Goal: Information Seeking & Learning: Learn about a topic

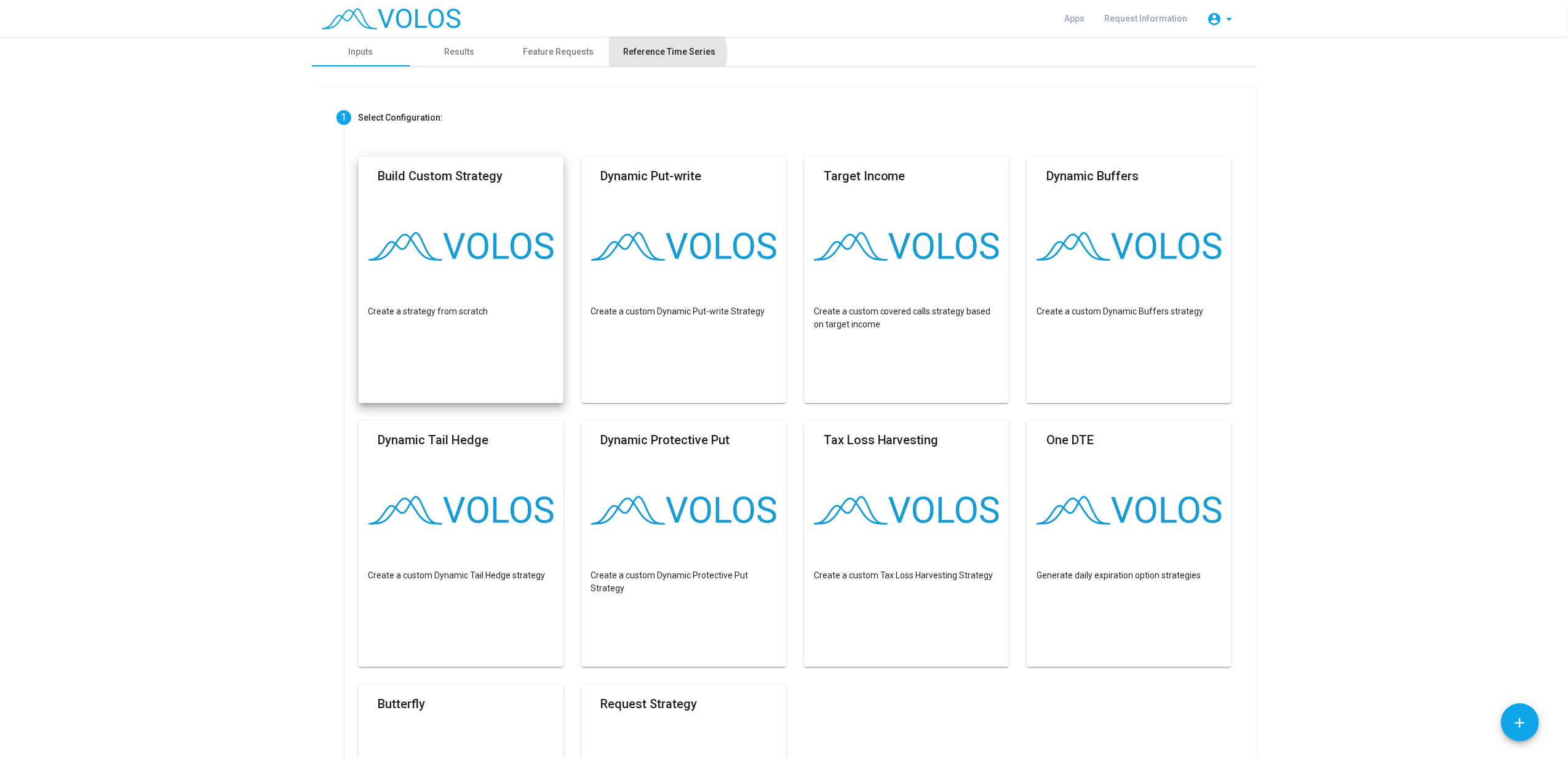
click at [647, 54] on div "Reference Time Series" at bounding box center [670, 52] width 93 height 13
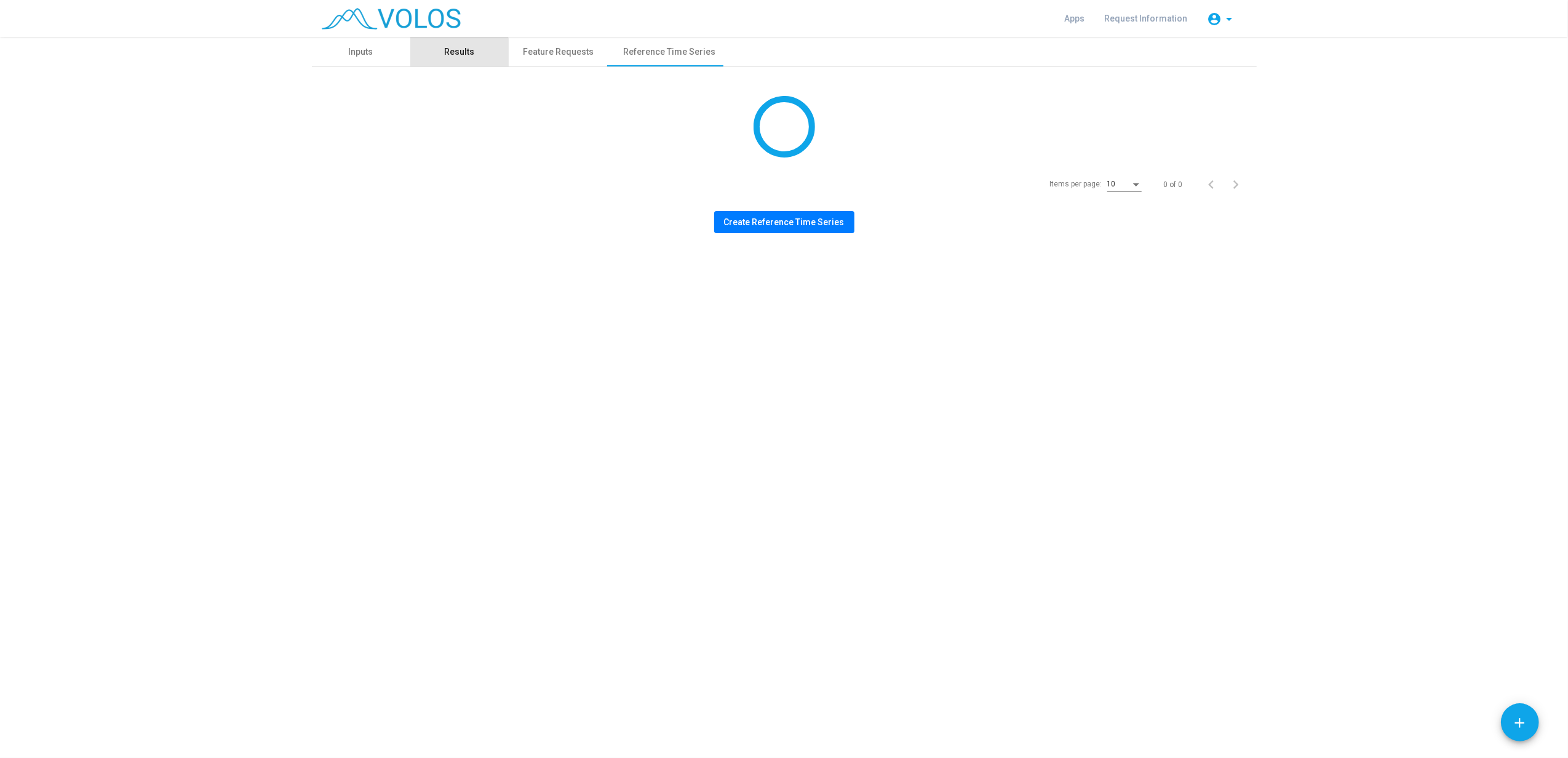
click at [458, 55] on div "Results" at bounding box center [459, 52] width 30 height 13
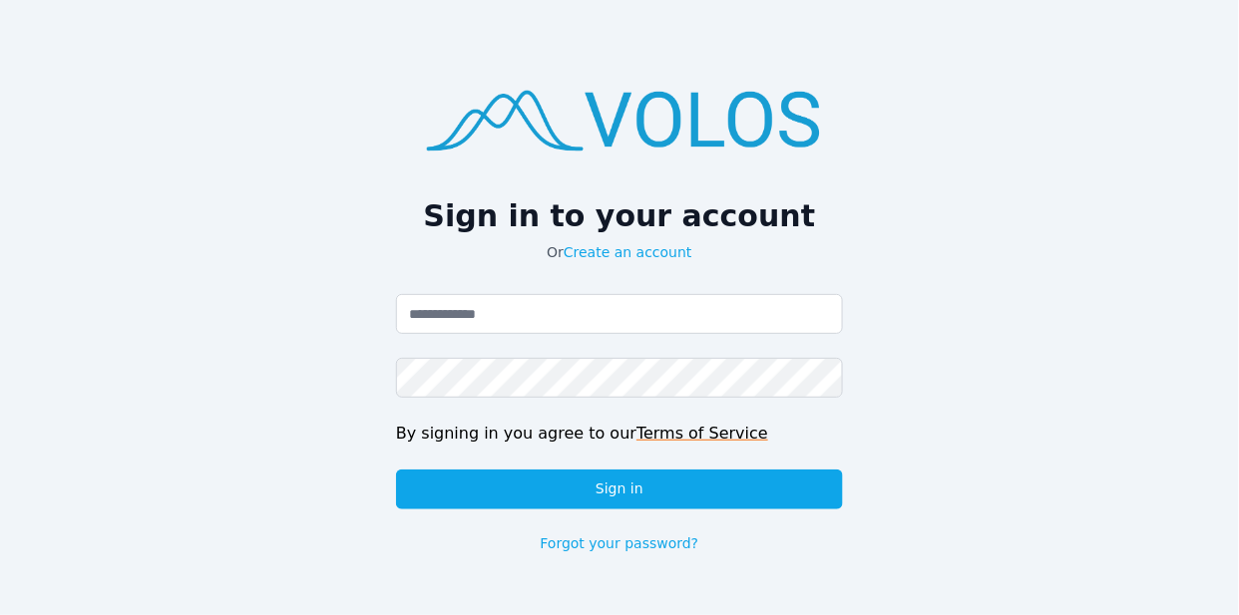
click at [483, 335] on div "Email address Password By signing in you agree to our Terms of Service Sign in …" at bounding box center [619, 423] width 447 height 259
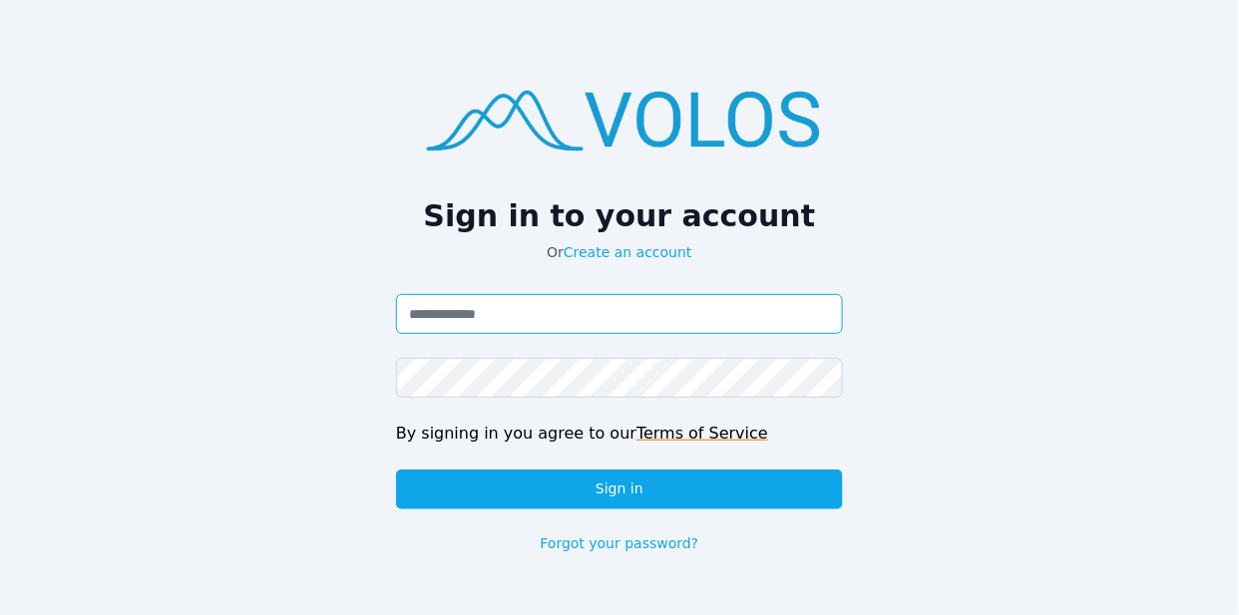
click at [465, 323] on input "Email address" at bounding box center [619, 314] width 447 height 40
type input "**********"
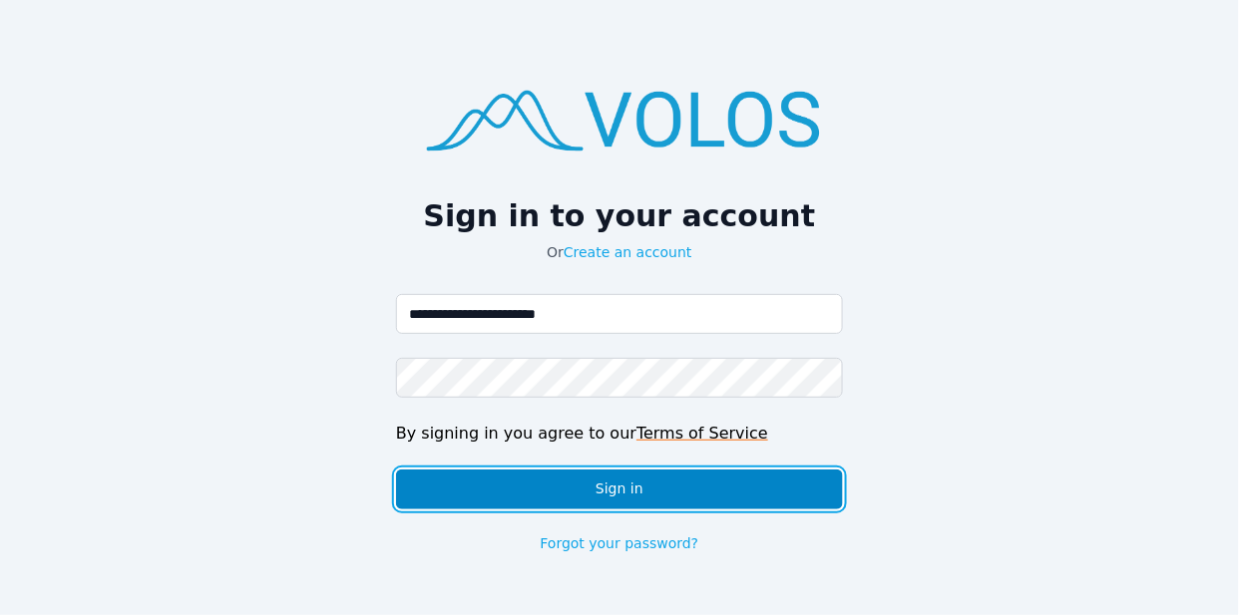
click at [567, 491] on button "Sign in" at bounding box center [619, 490] width 447 height 40
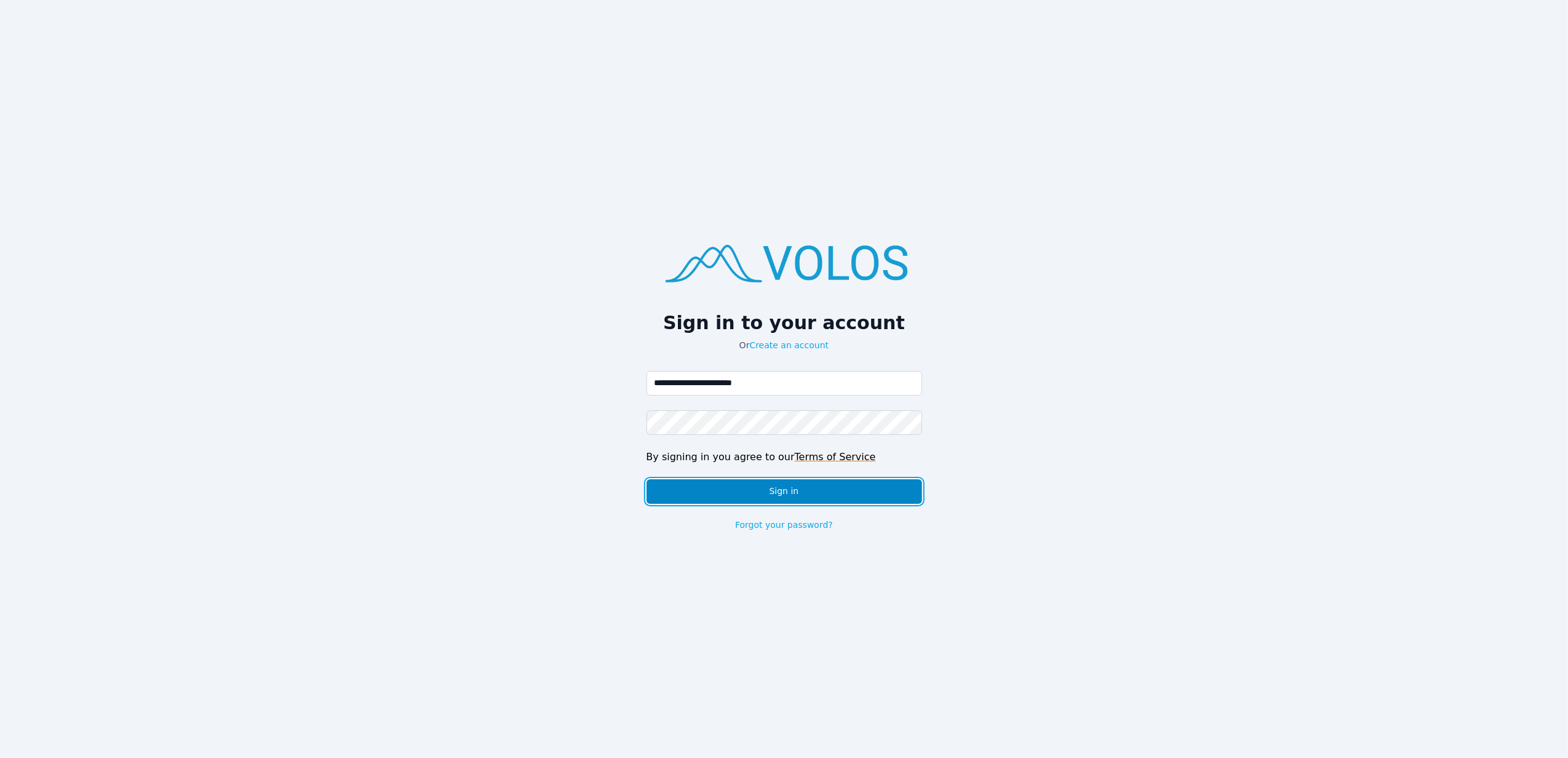
click at [709, 481] on button "Sign in" at bounding box center [784, 492] width 276 height 25
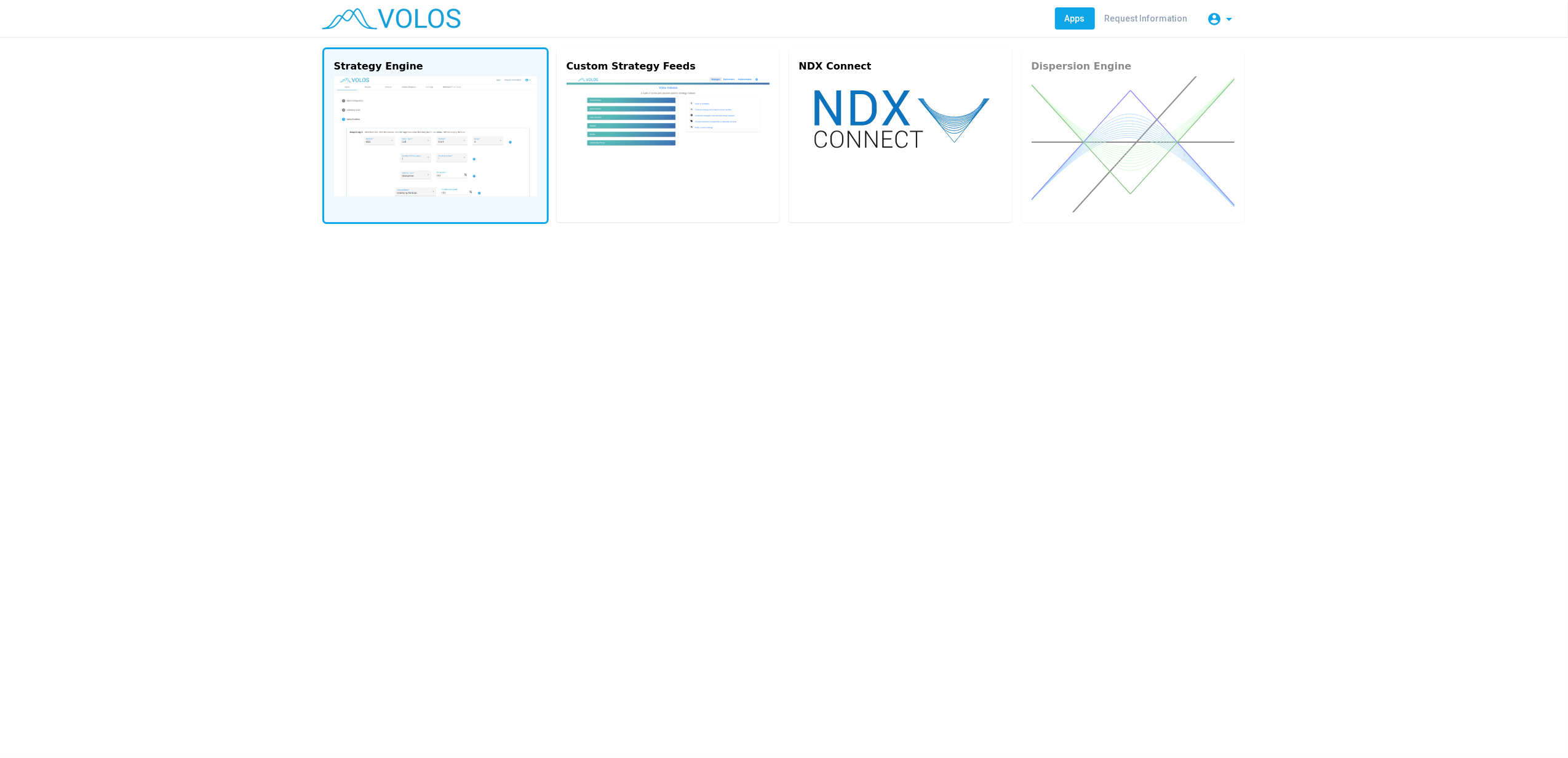
click at [416, 155] on img at bounding box center [435, 136] width 203 height 120
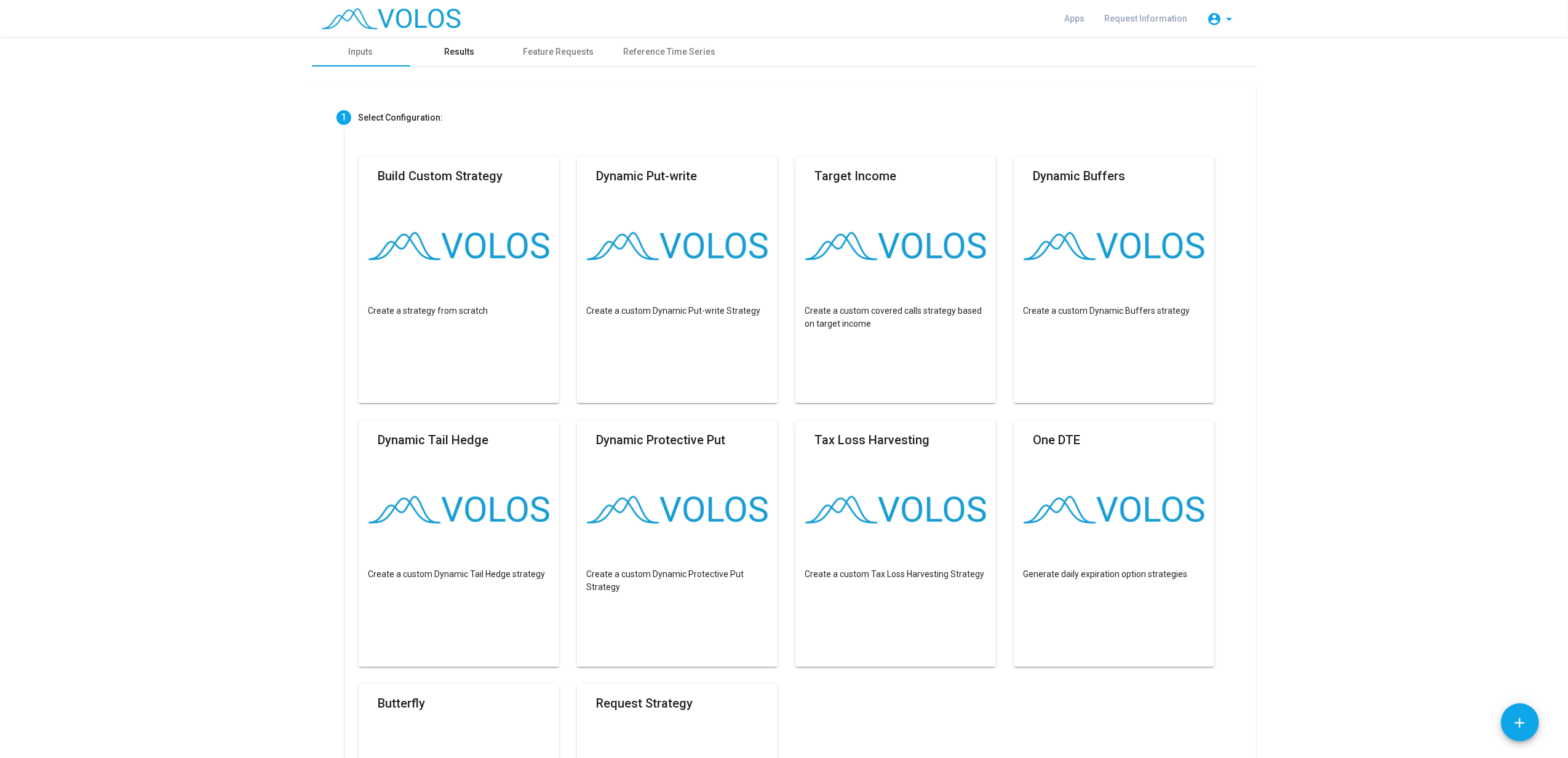
click at [458, 54] on div "Results" at bounding box center [459, 52] width 30 height 13
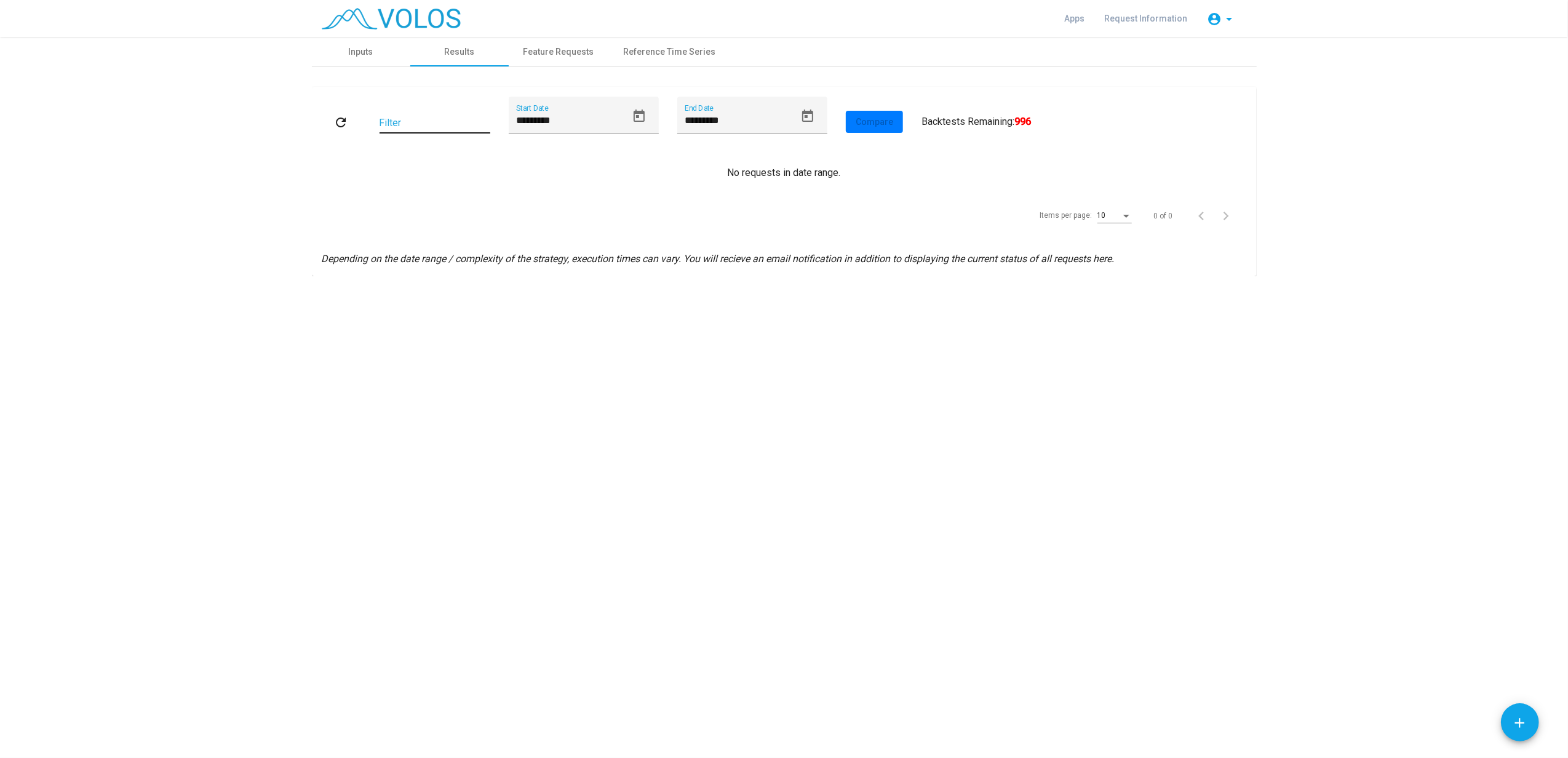
click at [452, 122] on input "Filter" at bounding box center [435, 123] width 111 height 11
click at [578, 123] on input "*********" at bounding box center [572, 120] width 111 height 11
click at [635, 114] on icon "Open calendar" at bounding box center [639, 117] width 15 height 15
drag, startPoint x: 554, startPoint y: 151, endPoint x: 547, endPoint y: 151, distance: 7.0
click at [553, 151] on button "[DATE]" at bounding box center [539, 160] width 54 height 25
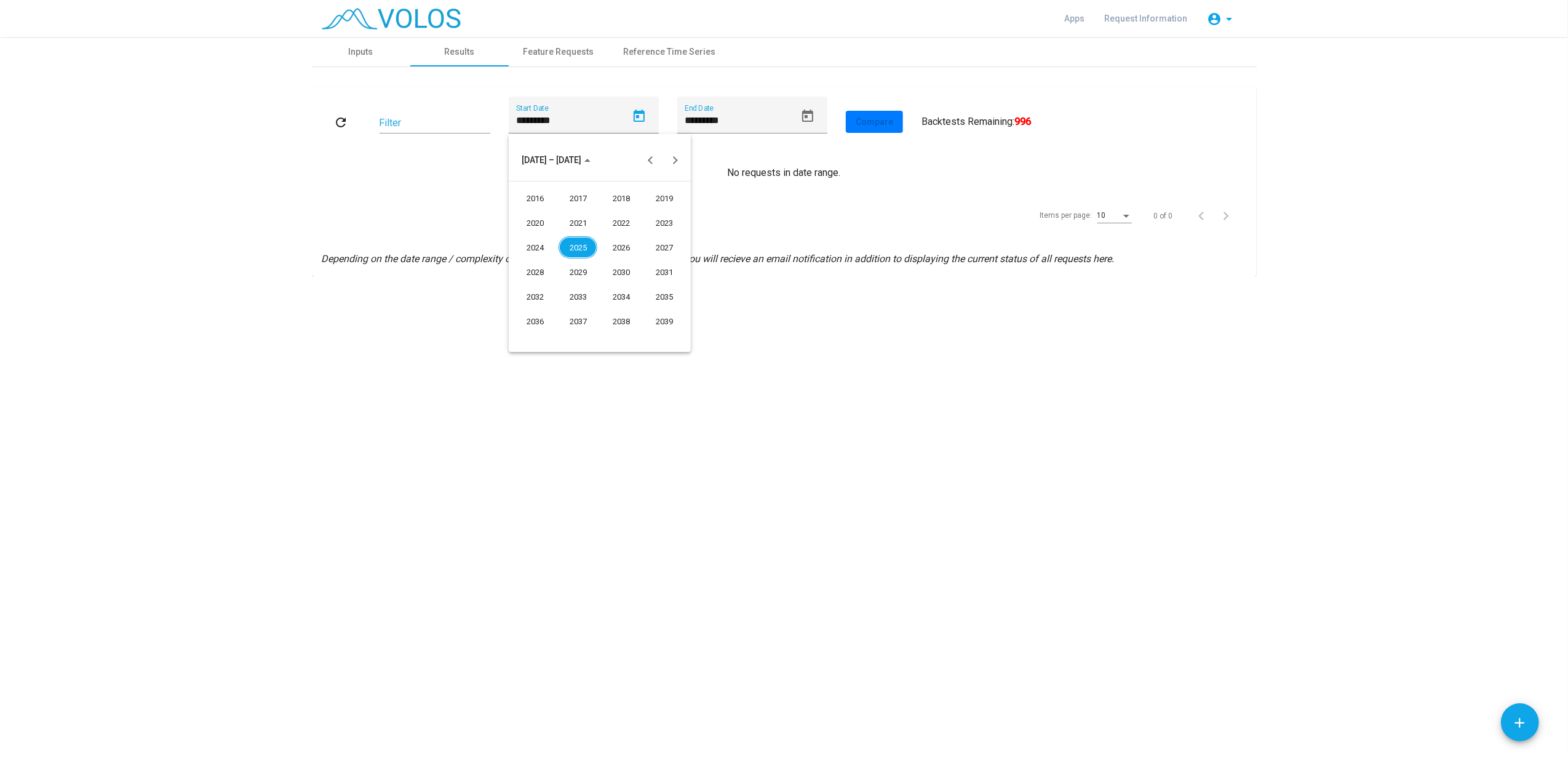
click at [533, 198] on div "2016" at bounding box center [535, 198] width 39 height 22
click at [537, 215] on div "JAN" at bounding box center [535, 223] width 39 height 22
click at [528, 237] on div "3" at bounding box center [526, 238] width 22 height 22
type input "********"
click at [342, 125] on mat-icon "refresh" at bounding box center [342, 122] width 15 height 15
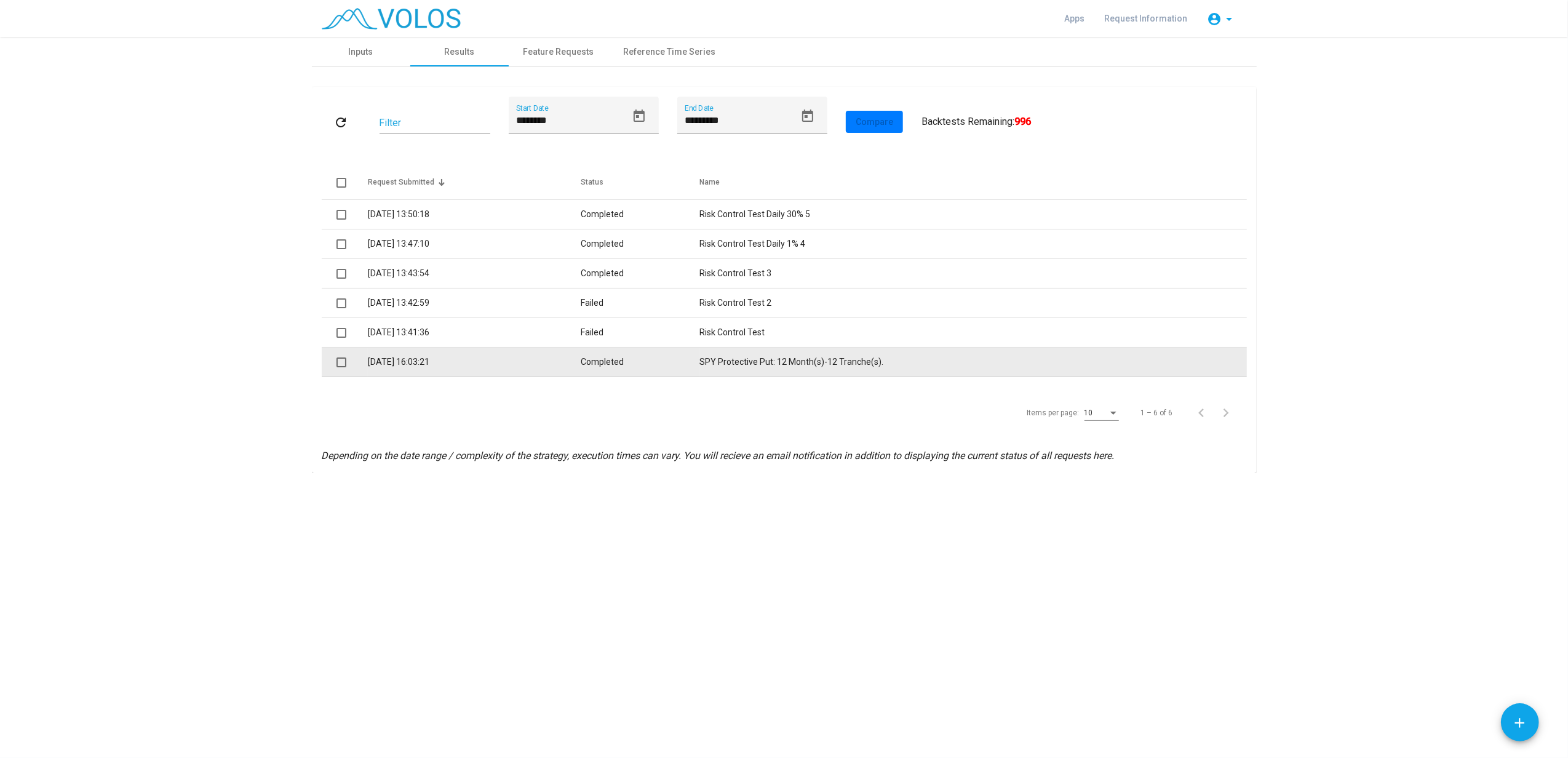
click at [741, 360] on td "SPY Protective Put: 12 Month(s)-12 Tranche(s)." at bounding box center [973, 362] width 547 height 30
copy td "t"
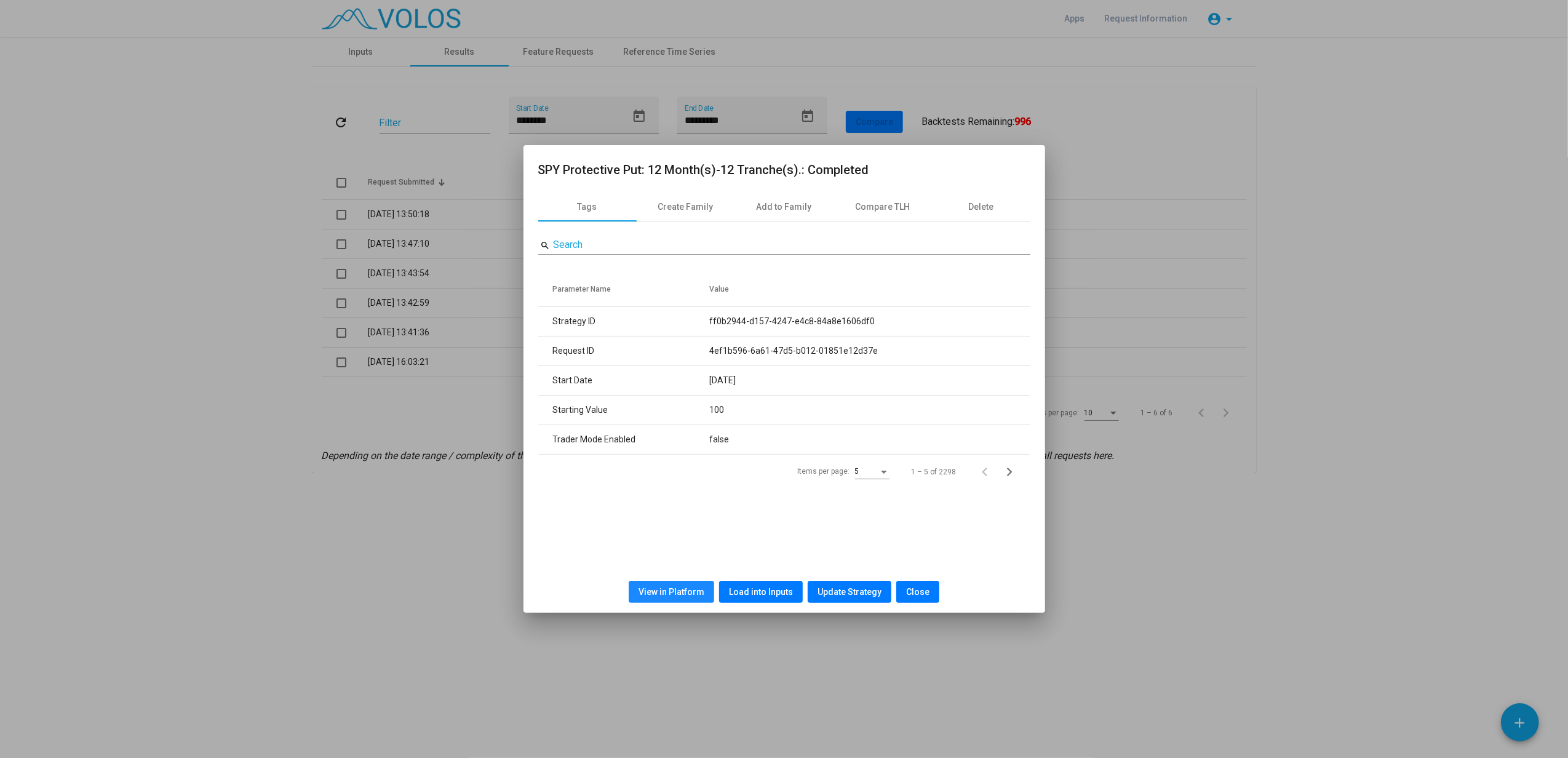
click at [692, 590] on span "View in Platform" at bounding box center [671, 591] width 66 height 10
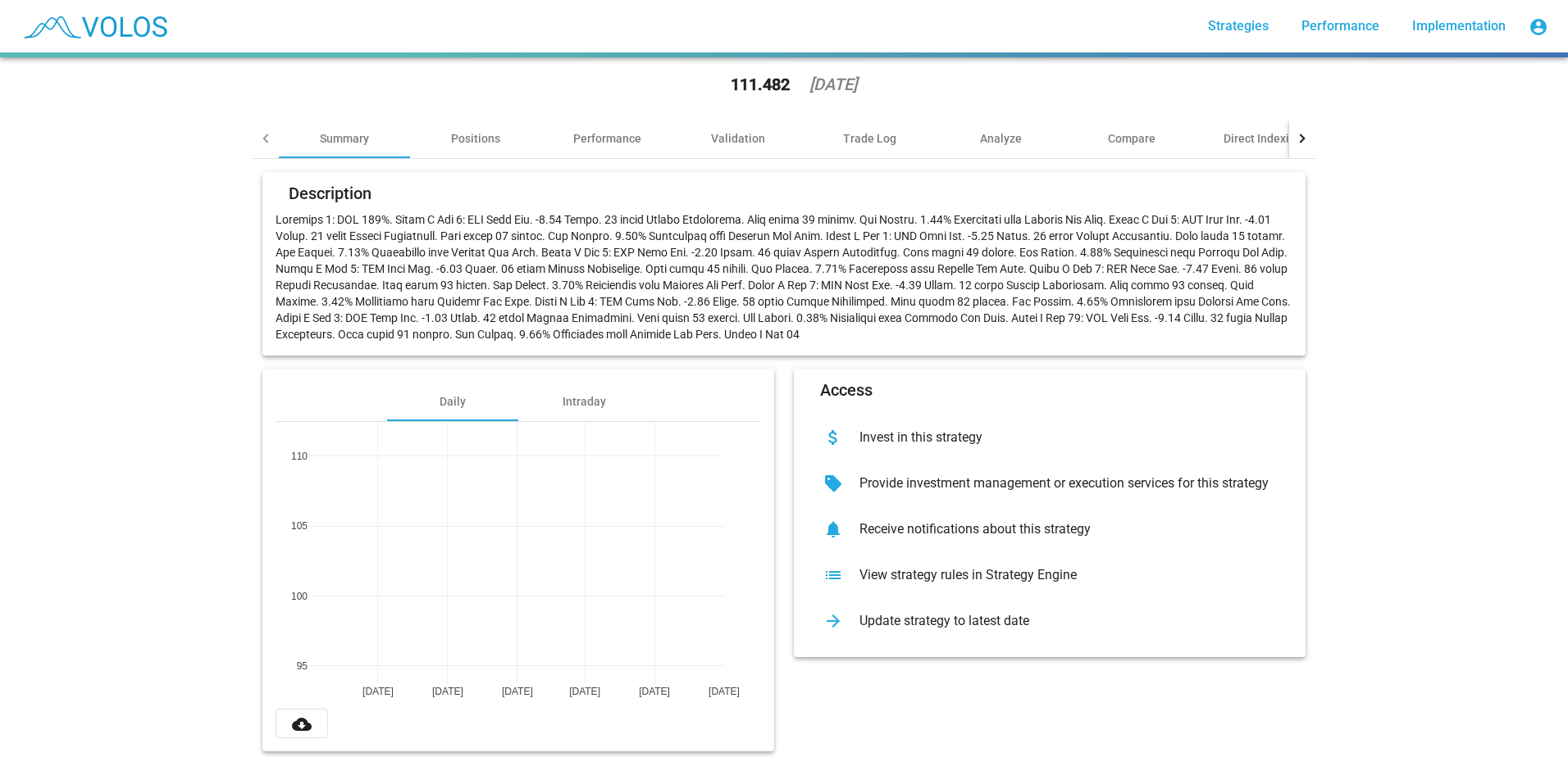
scroll to position [82, 0]
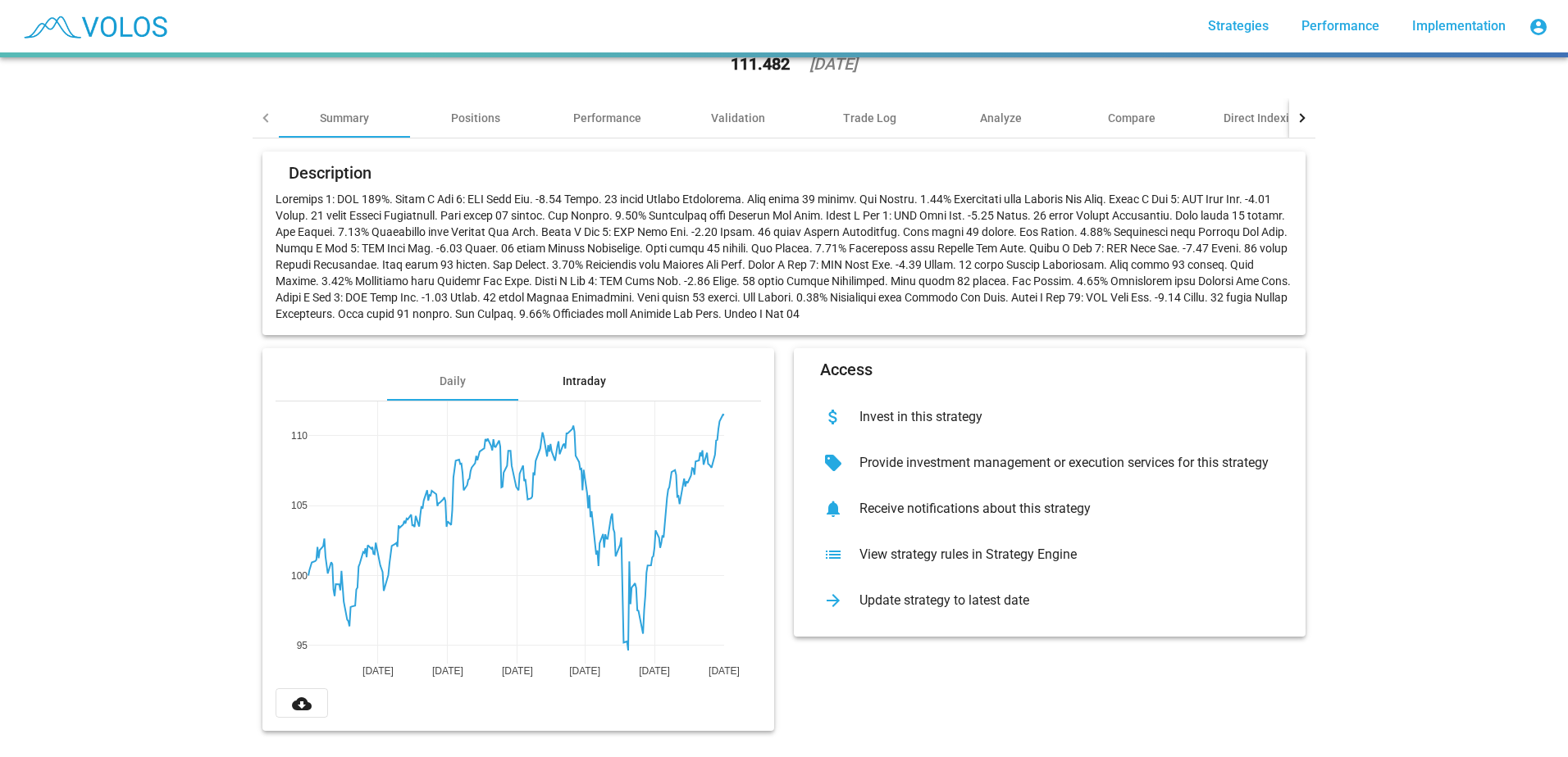
click at [577, 377] on div "Intraday" at bounding box center [584, 381] width 44 height 16
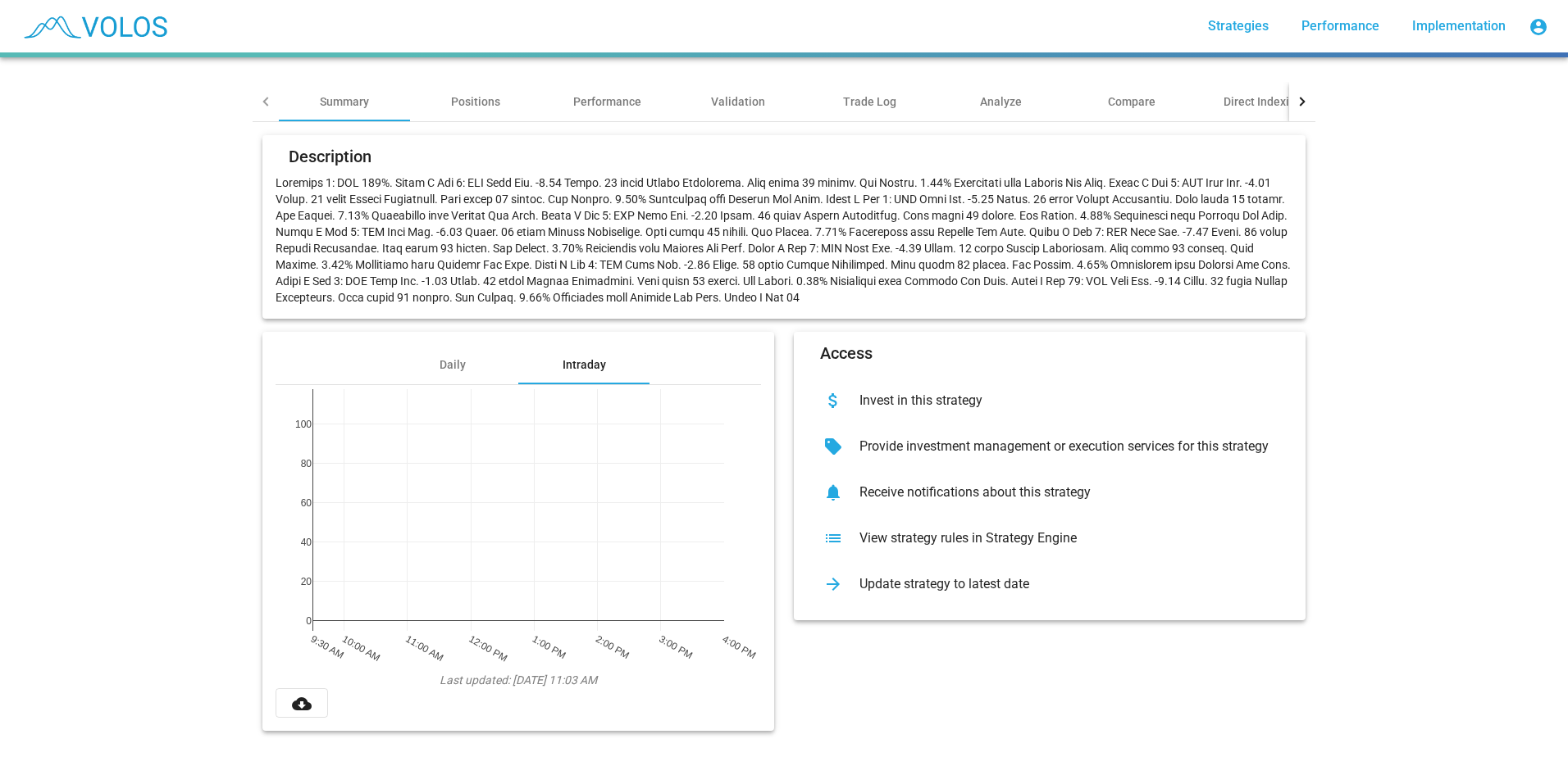
scroll to position [103, 0]
click at [440, 357] on div "Daily" at bounding box center [453, 365] width 26 height 16
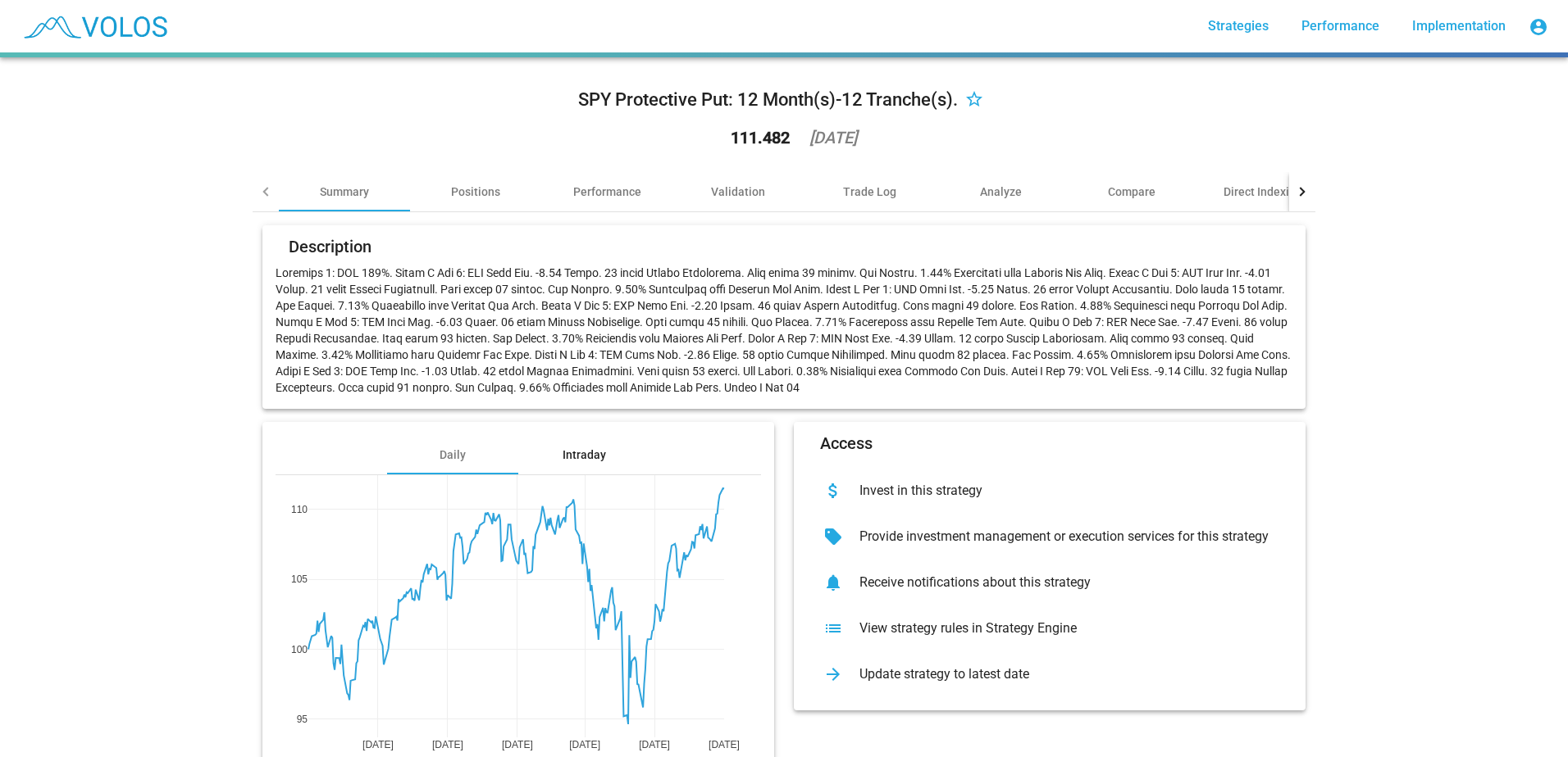
click at [588, 459] on div "Intraday" at bounding box center [584, 455] width 44 height 16
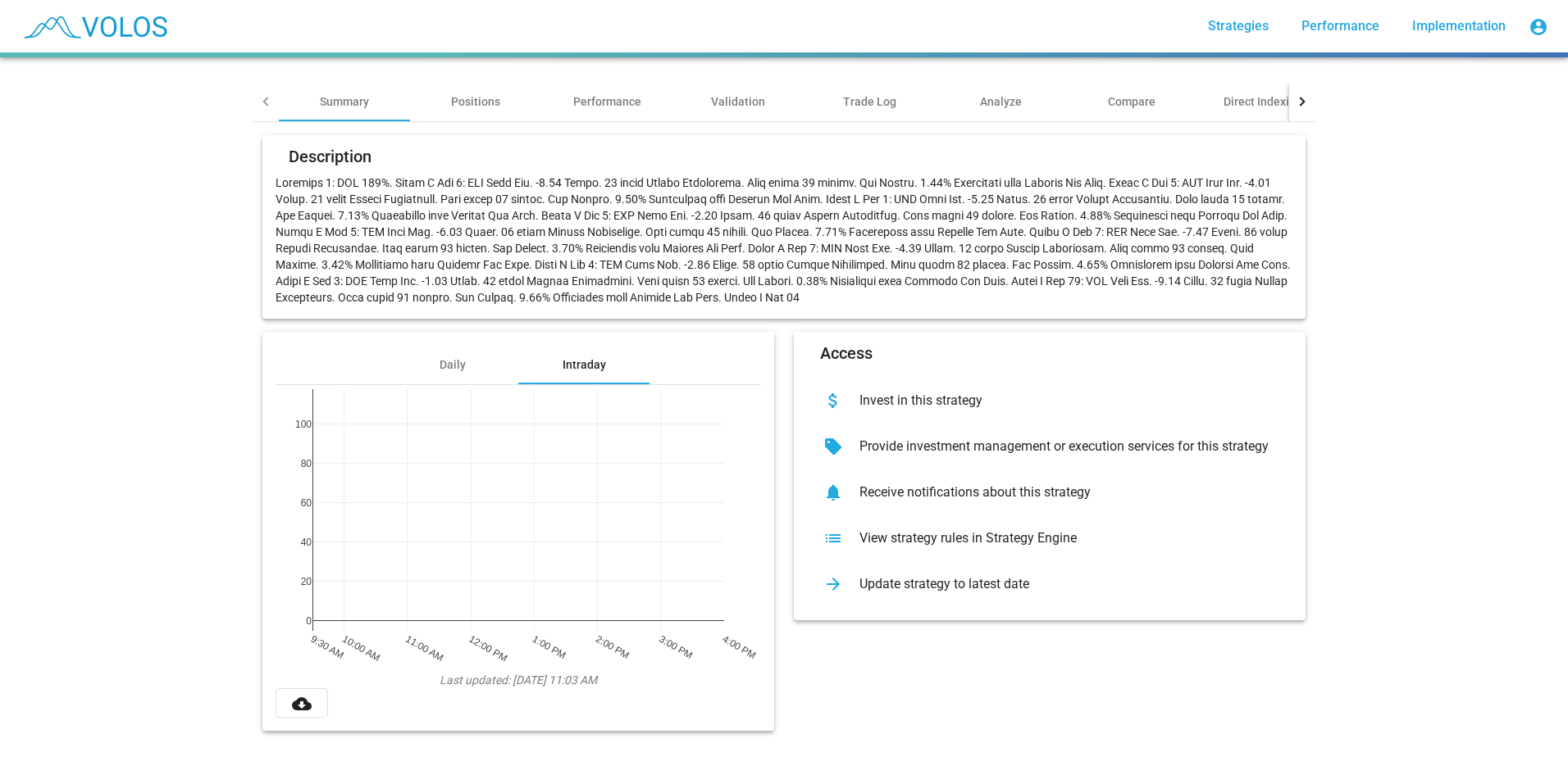
scroll to position [103, 0]
click at [448, 358] on div "Daily" at bounding box center [453, 365] width 26 height 16
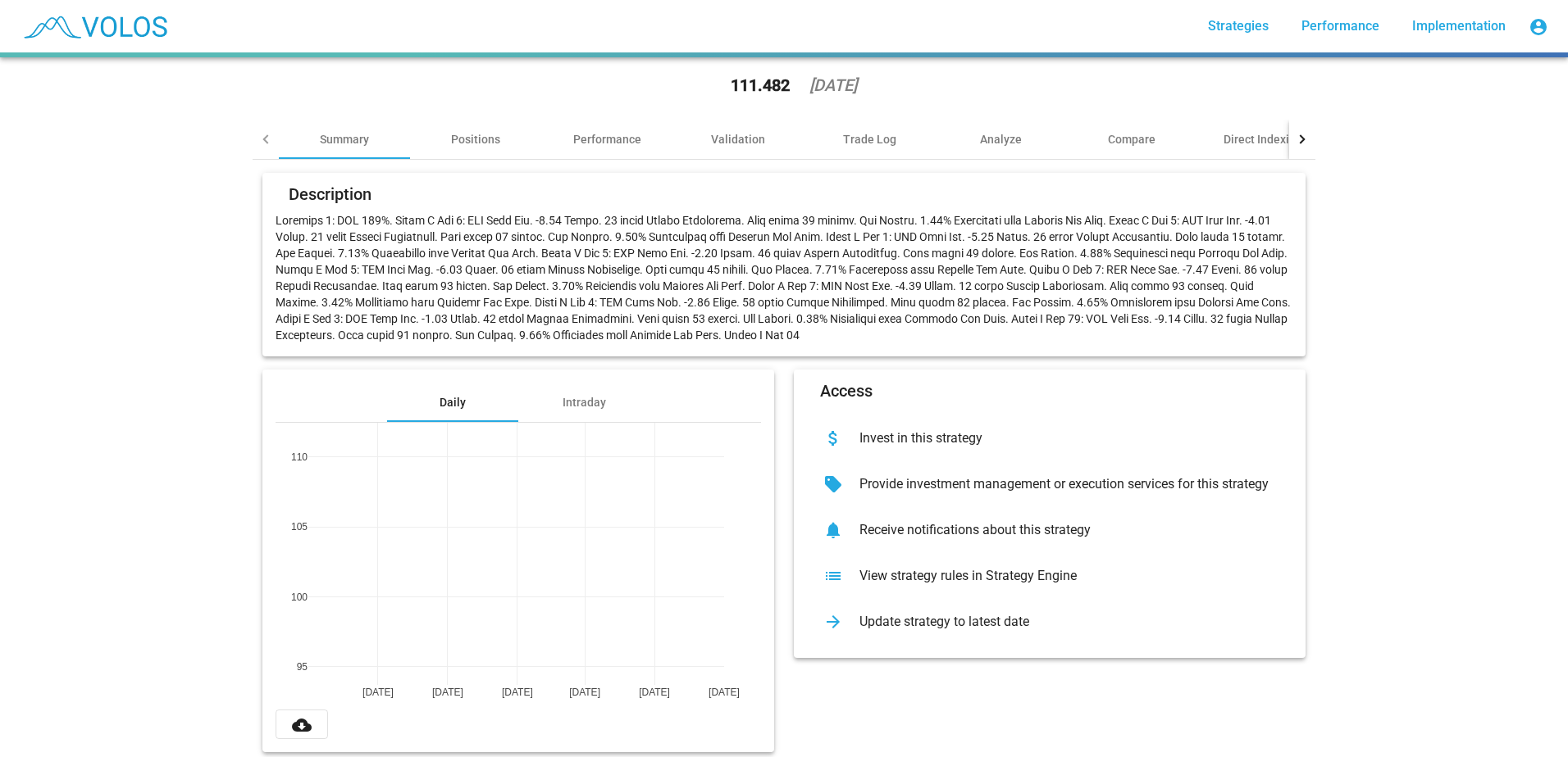
scroll to position [86, 0]
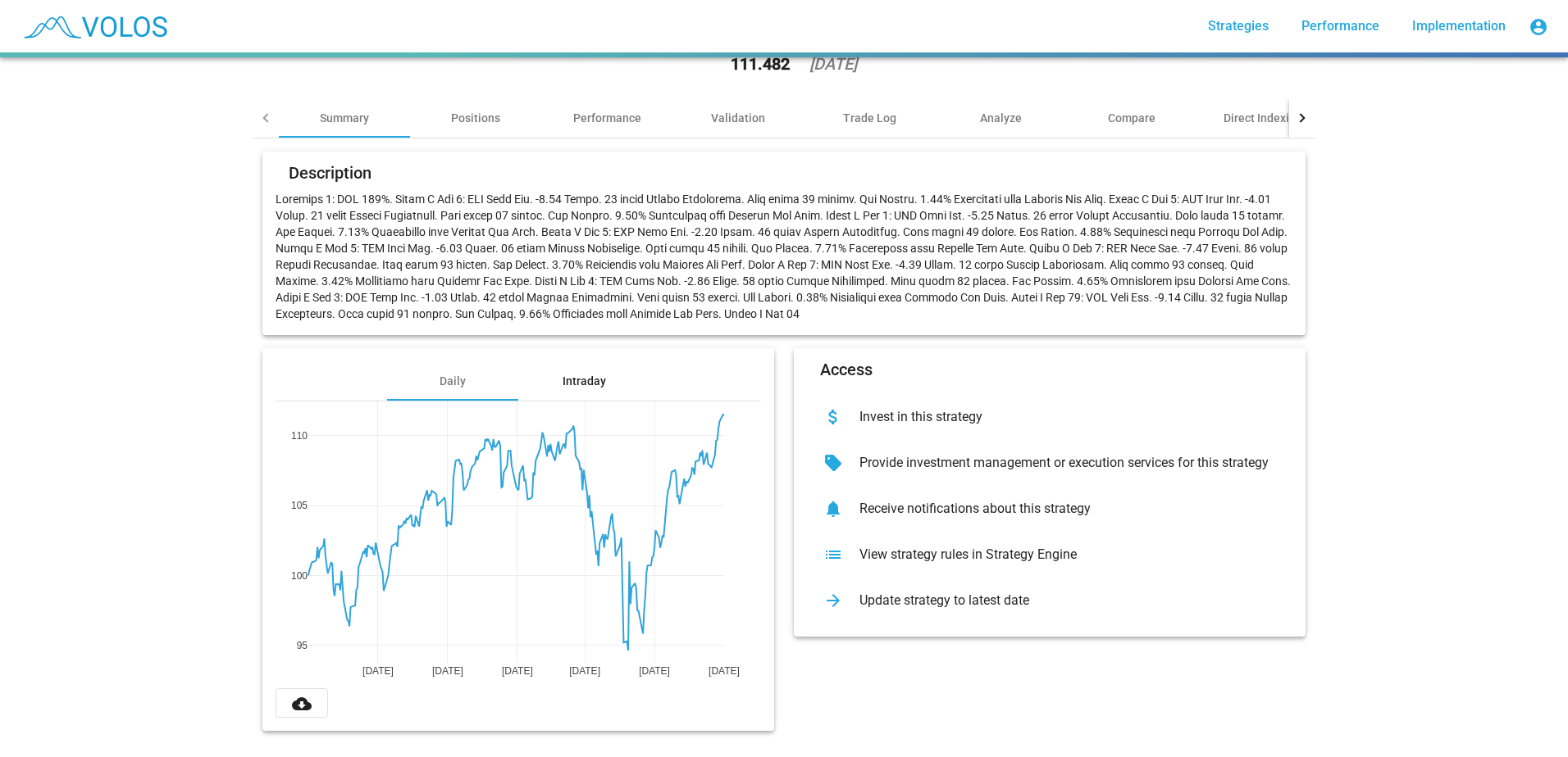
click at [567, 373] on div "Intraday" at bounding box center [584, 381] width 44 height 16
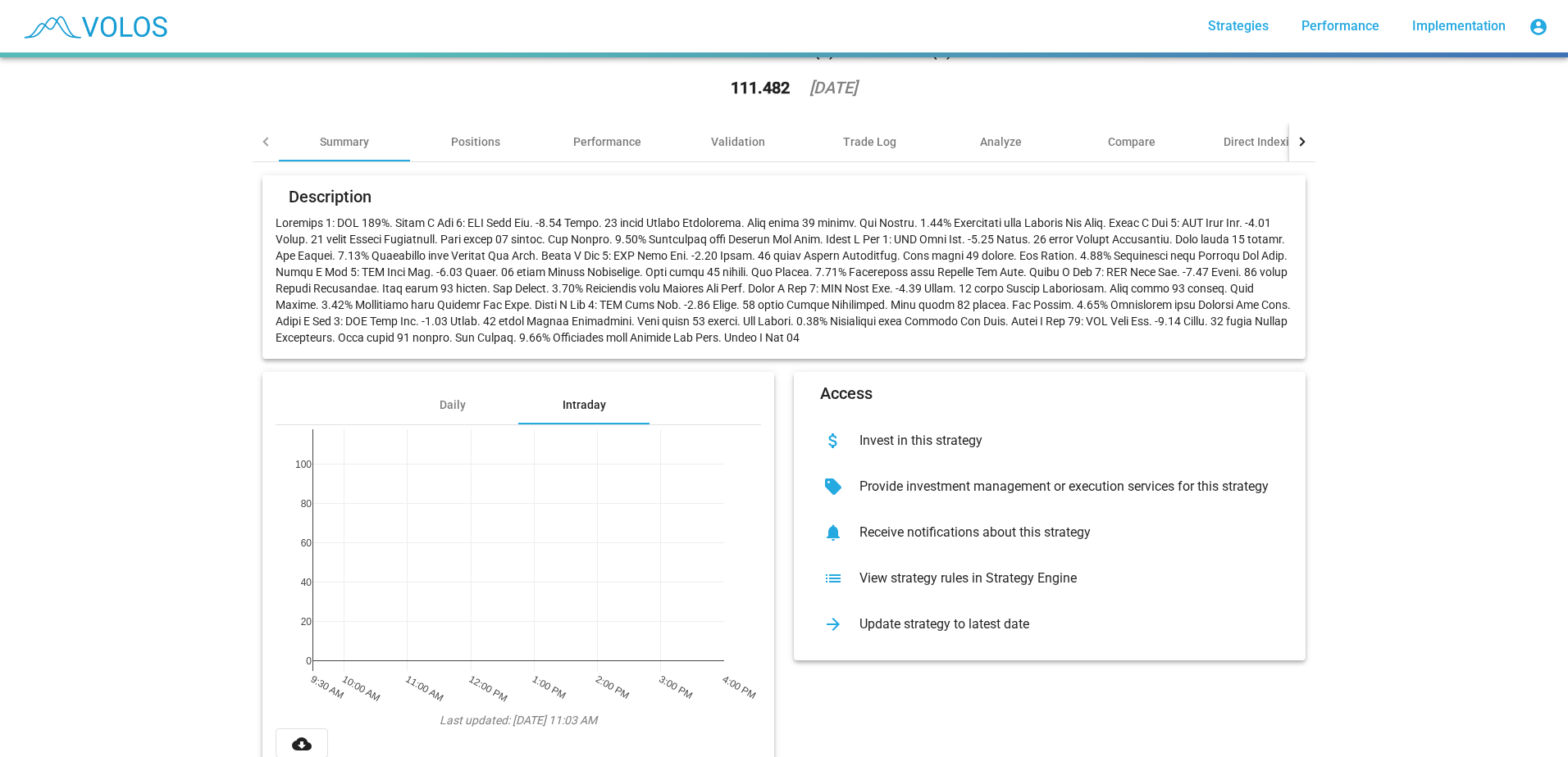
scroll to position [21, 0]
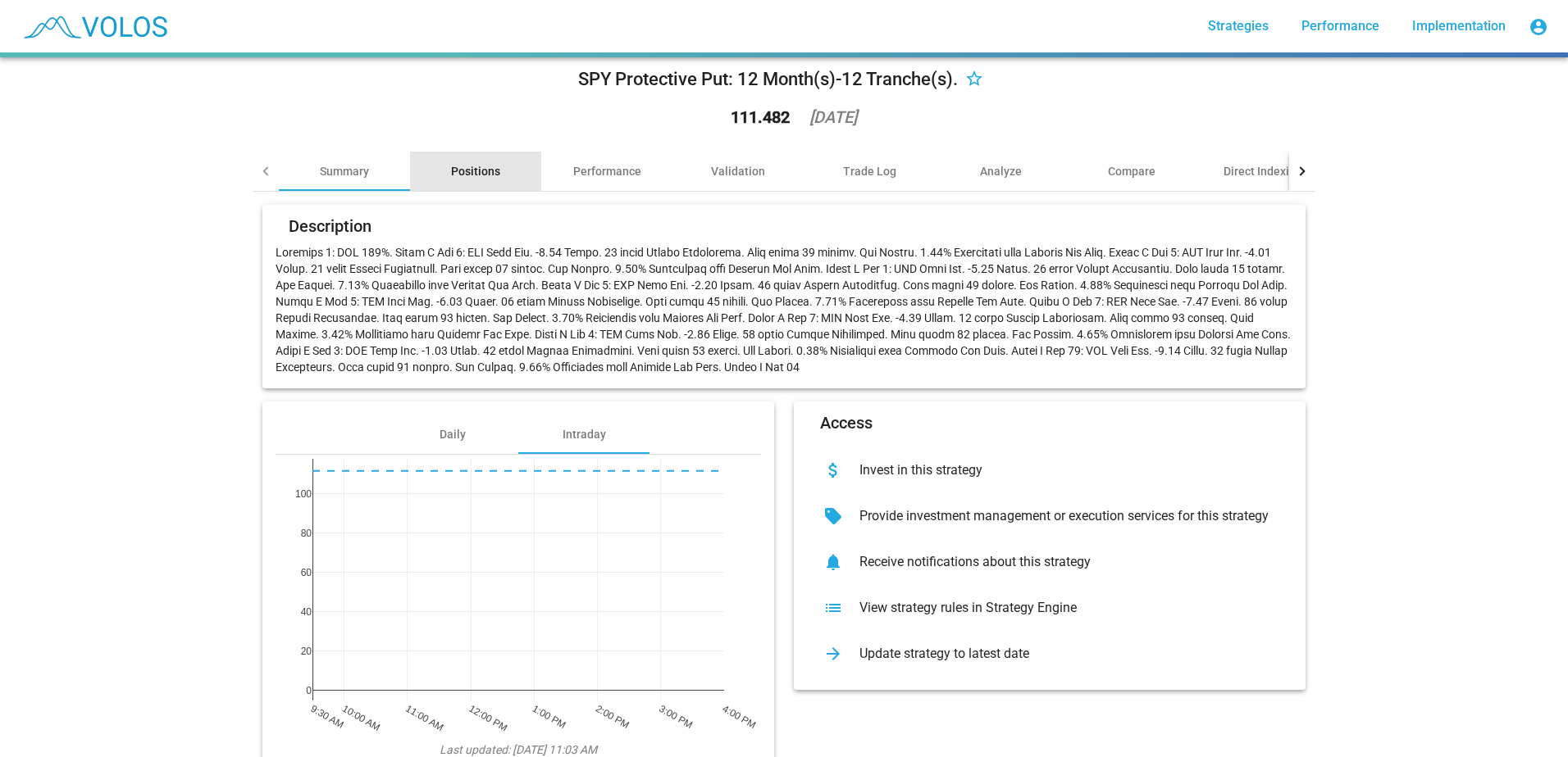
click at [456, 166] on div "Positions" at bounding box center [476, 171] width 49 height 16
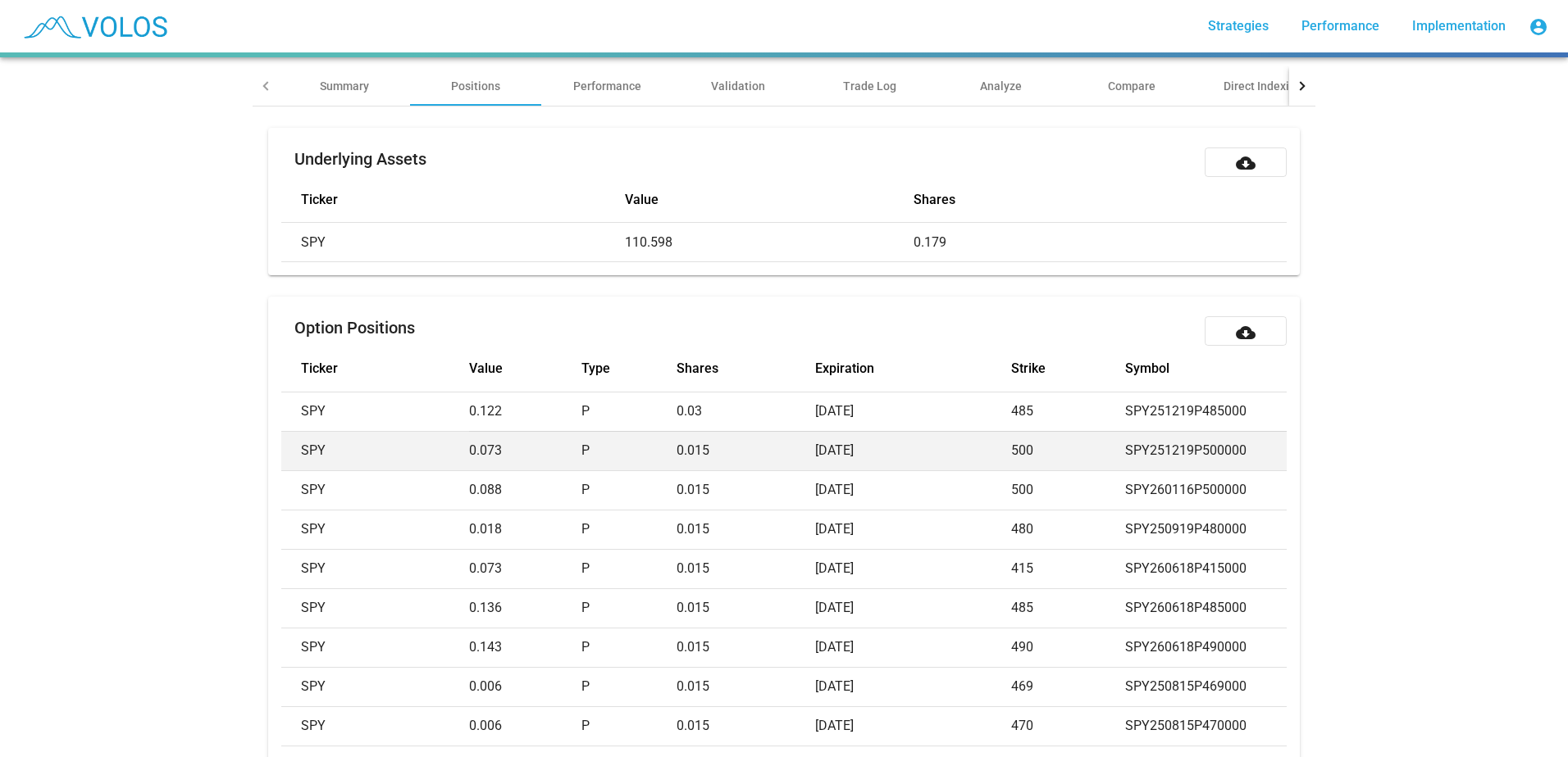
scroll to position [0, 0]
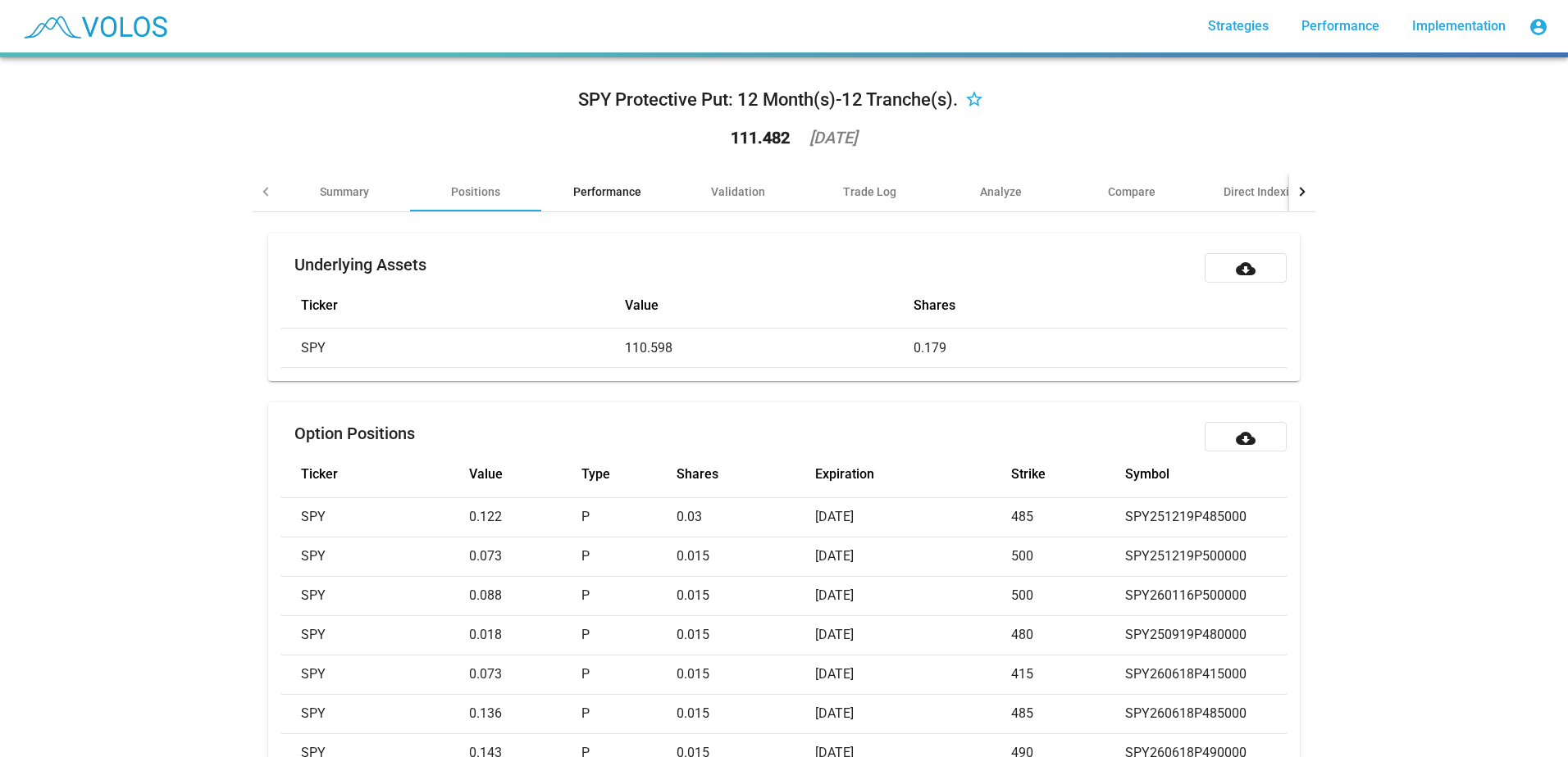
click at [613, 197] on div "Performance" at bounding box center [607, 192] width 68 height 16
